Goal: Find specific page/section: Find specific page/section

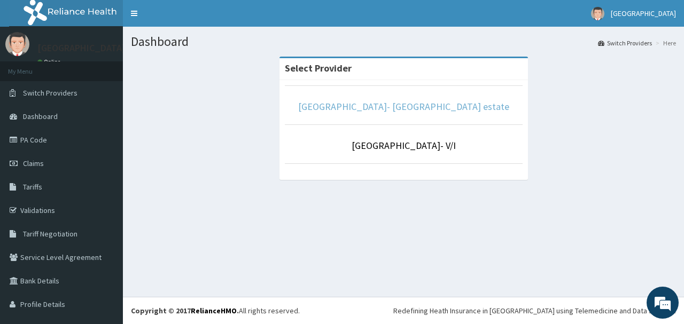
click at [392, 105] on link "[GEOGRAPHIC_DATA]- [GEOGRAPHIC_DATA] estate" at bounding box center [403, 106] width 211 height 12
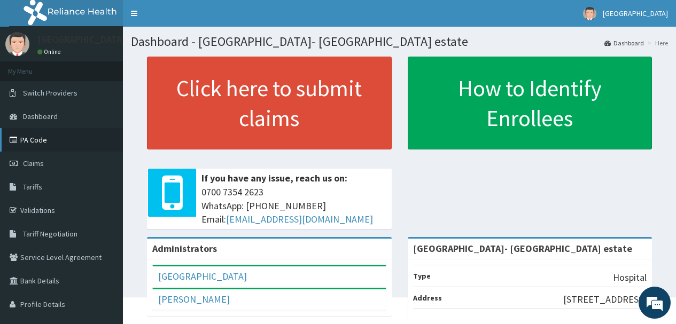
click at [43, 140] on link "PA Code" at bounding box center [61, 140] width 123 height 24
